Goal: Task Accomplishment & Management: Manage account settings

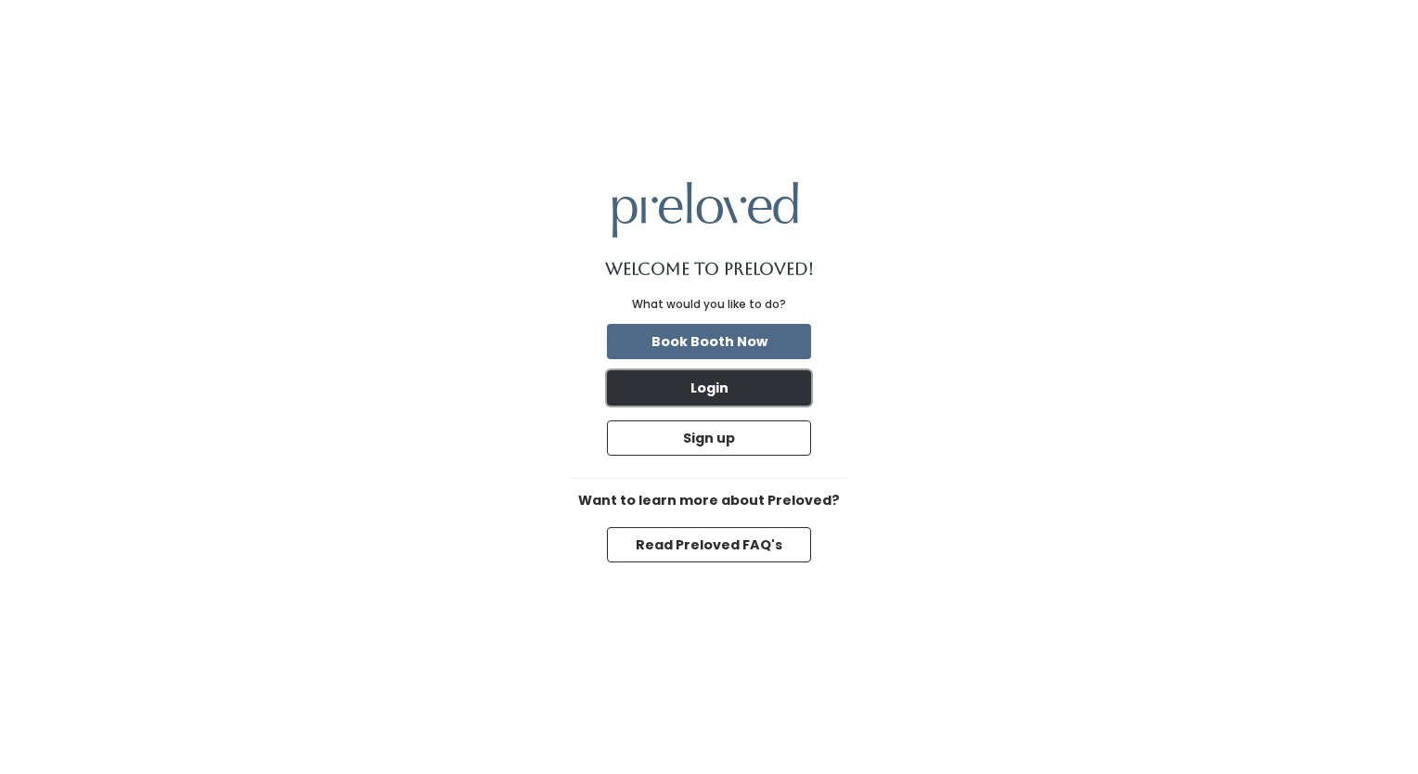
click at [707, 384] on button "Login" at bounding box center [709, 387] width 204 height 35
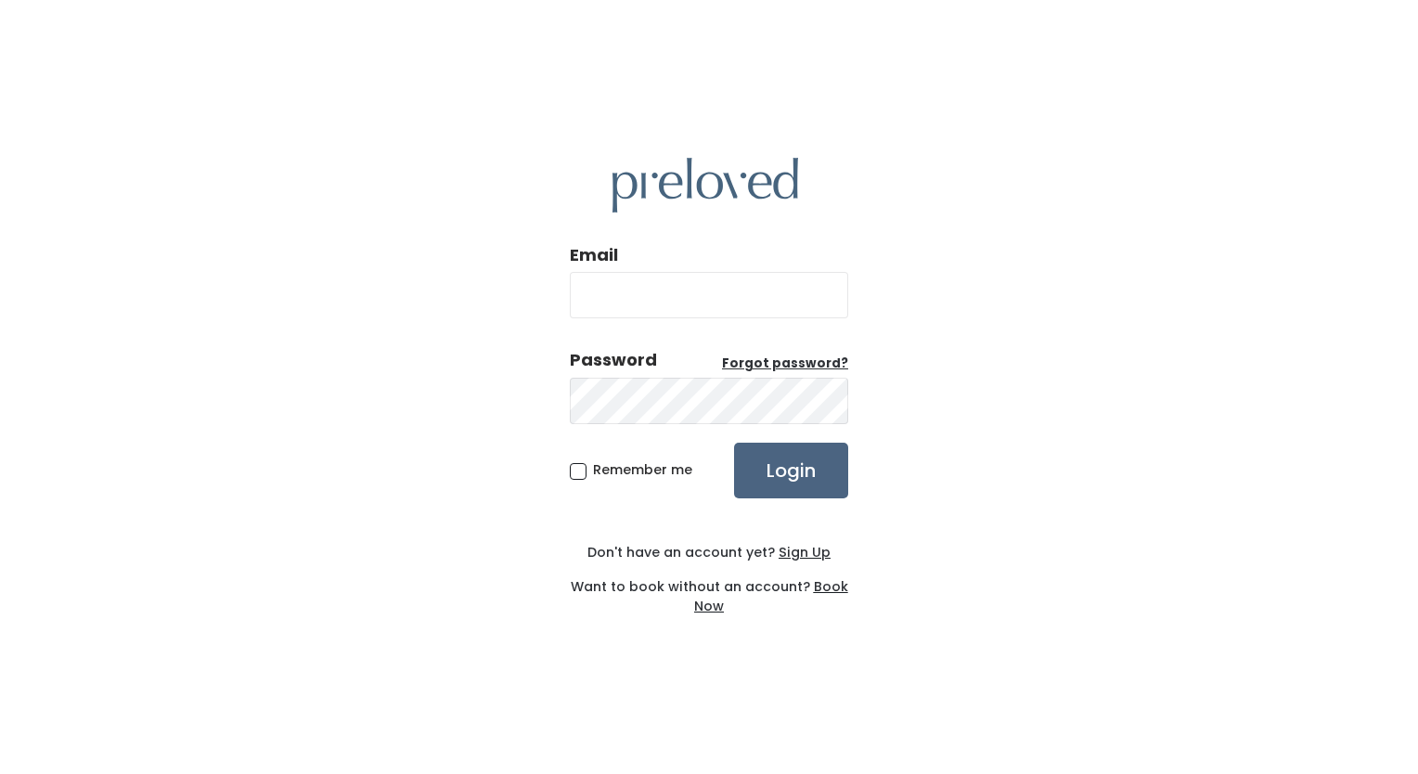
type input "[EMAIL_ADDRESS][DOMAIN_NAME]"
click at [785, 473] on input "Login" at bounding box center [791, 471] width 114 height 56
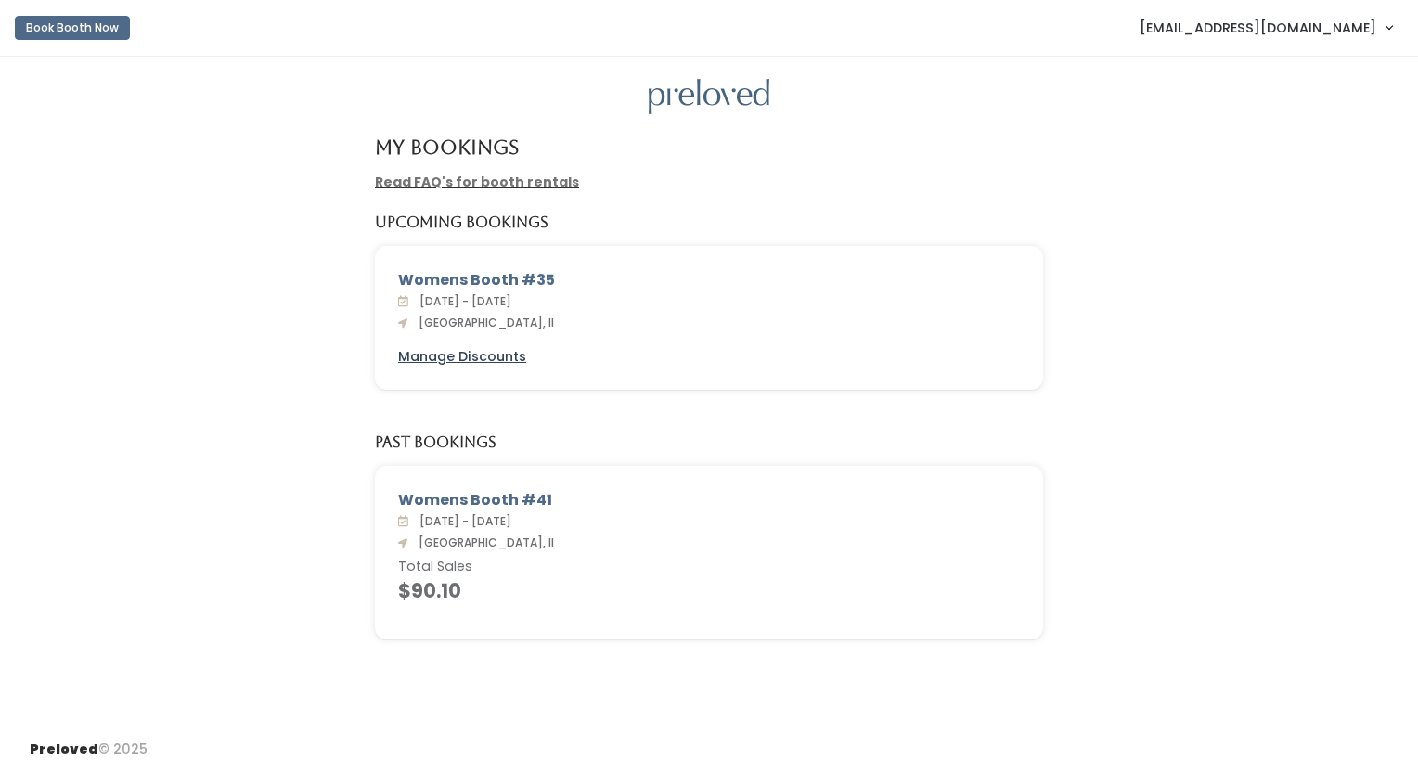
click at [501, 348] on u "Manage Discounts" at bounding box center [462, 356] width 128 height 19
